Goal: Task Accomplishment & Management: Complete application form

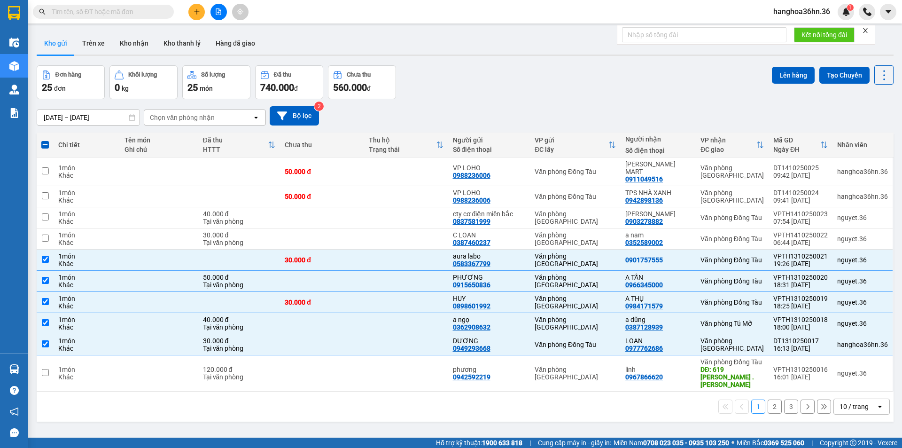
click at [197, 15] on icon "plus" at bounding box center [197, 11] width 7 height 7
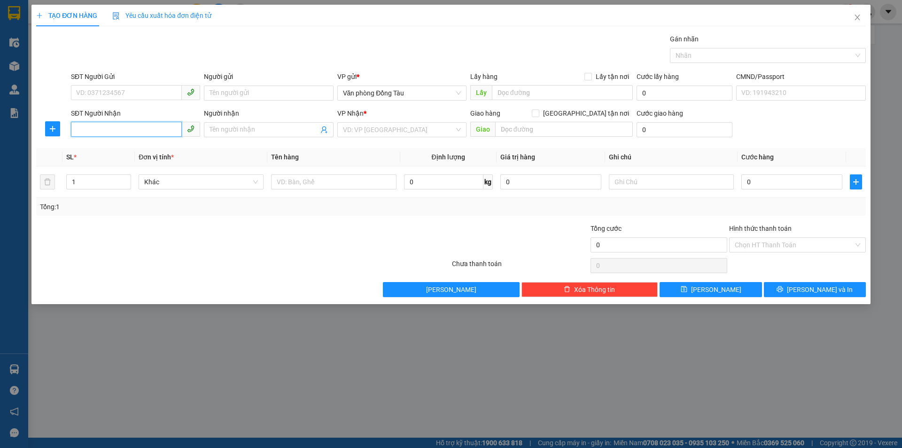
click at [108, 123] on input "SĐT Người Nhận" at bounding box center [126, 129] width 111 height 15
type input "0923755755"
click at [151, 147] on div "0923755755 - sơn" at bounding box center [136, 148] width 118 height 10
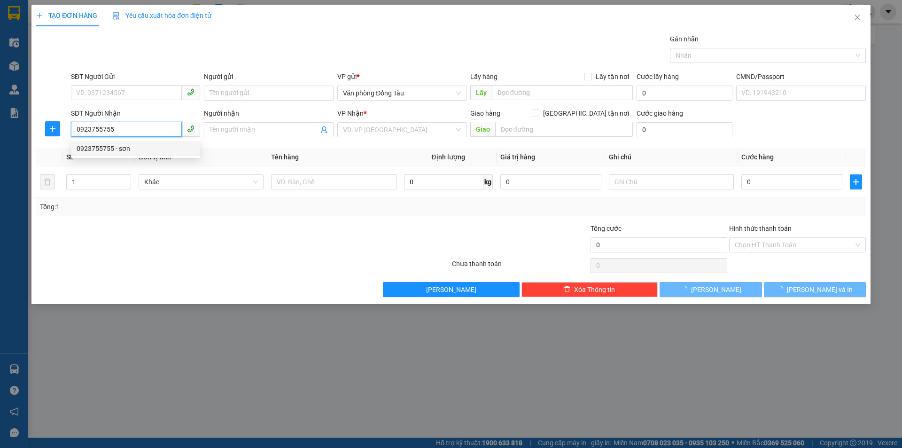
type input "sơn"
type input "vp [DEMOGRAPHIC_DATA]"
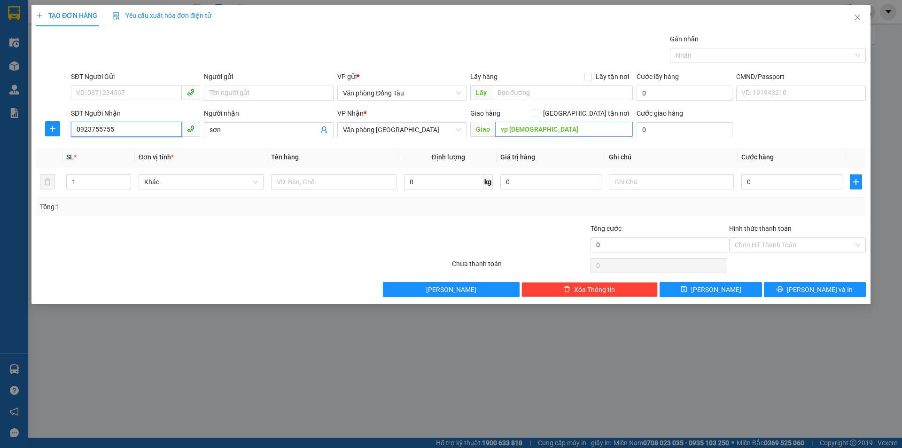
type input "0923755755"
click at [554, 127] on input "vp [DEMOGRAPHIC_DATA]" at bounding box center [564, 129] width 138 height 15
click at [126, 84] on div "SĐT Người Gửi" at bounding box center [135, 78] width 129 height 14
click at [124, 87] on input "SĐT Người Gửi" at bounding box center [126, 92] width 111 height 15
type input "0877829379"
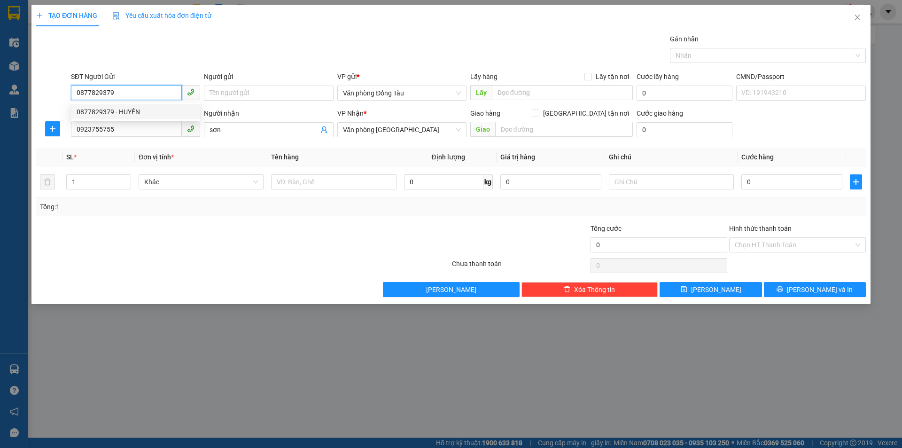
click at [144, 111] on div "0877829379 - HUYỀN" at bounding box center [136, 112] width 118 height 10
type input "HUYỀN"
type input "0877829379"
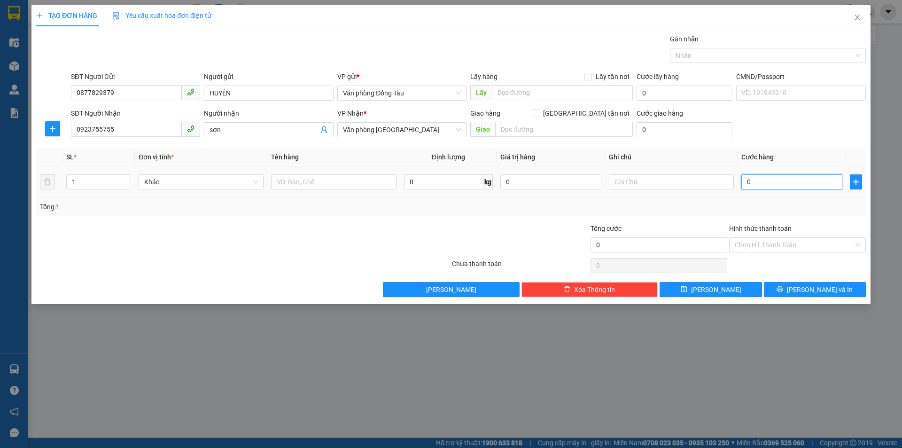
click at [757, 184] on input "0" at bounding box center [792, 181] width 101 height 15
type input "4"
type input "40"
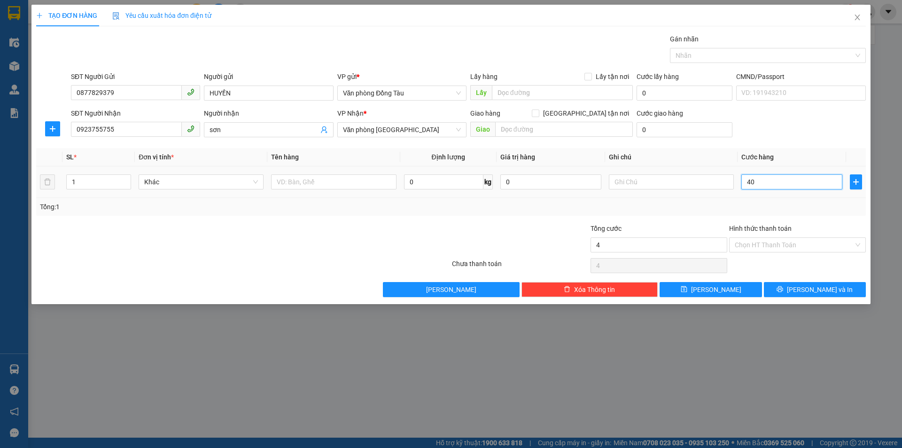
type input "40"
type input "400"
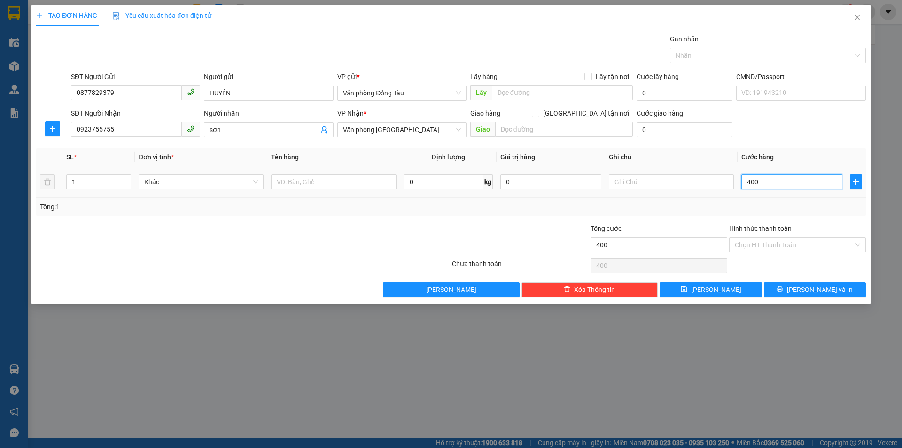
type input "4.000"
type input "40.000"
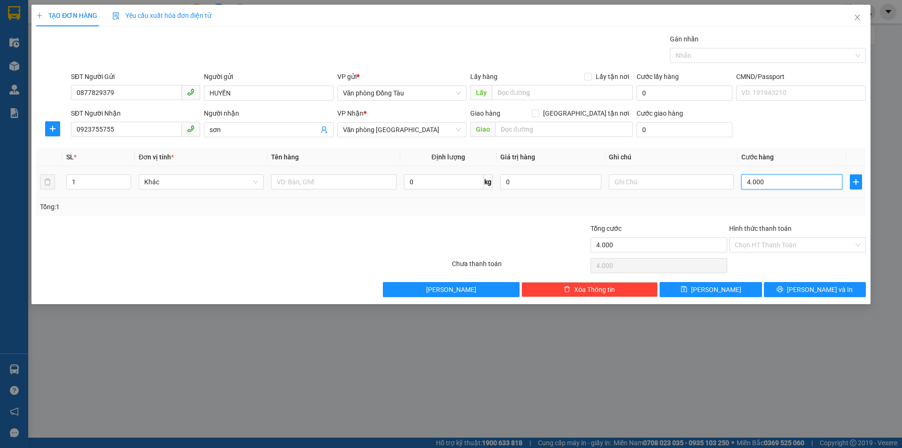
type input "40.000"
click at [542, 125] on input "text" at bounding box center [564, 129] width 138 height 15
type input "TOÀ B TEXCO"
click at [661, 126] on input "0" at bounding box center [685, 129] width 96 height 15
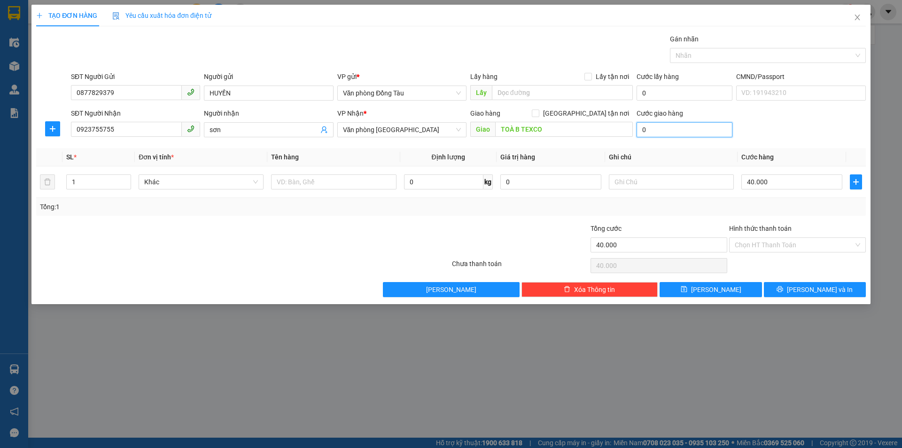
type input "3"
type input "40.003"
type input "30"
type input "40.030"
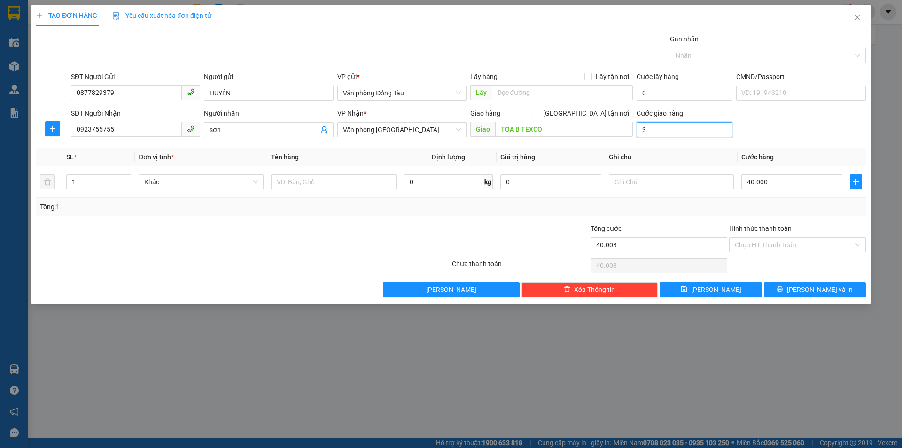
type input "40.030"
type input "300"
type input "40.300"
type input "3.000"
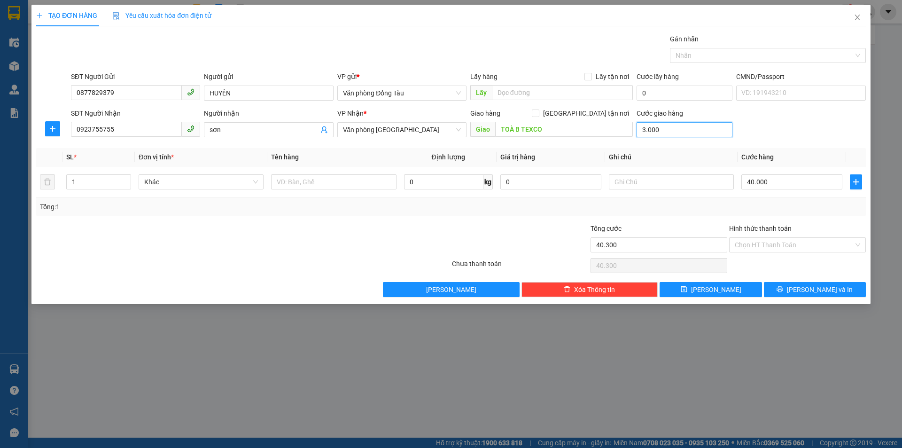
type input "43.000"
type input "30.000"
type input "70.000"
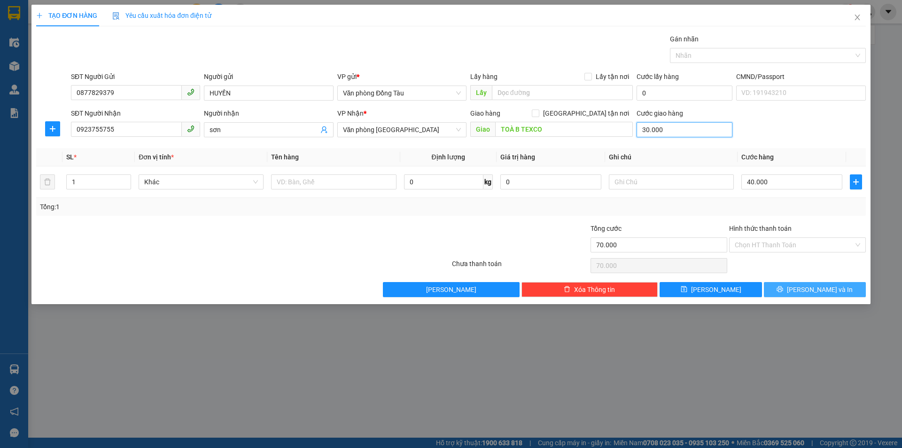
type input "30.000"
click at [821, 286] on span "[PERSON_NAME] và In" at bounding box center [820, 289] width 66 height 10
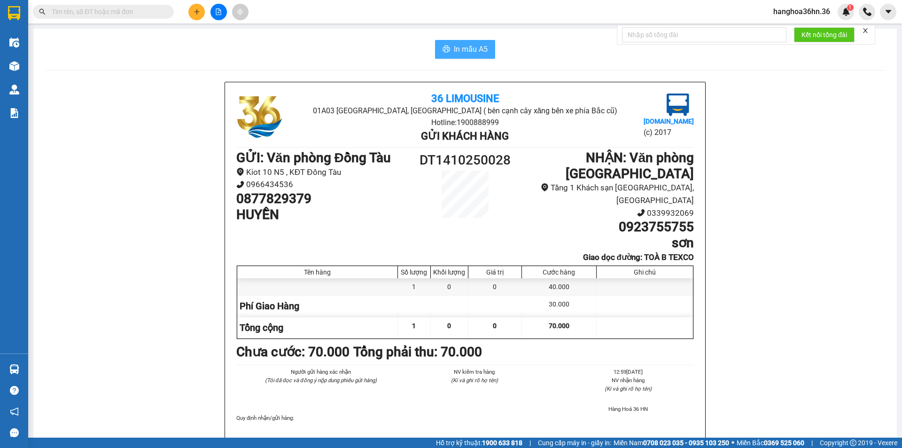
click at [458, 40] on button "In mẫu A5" at bounding box center [465, 49] width 60 height 19
